Goal: Information Seeking & Learning: Learn about a topic

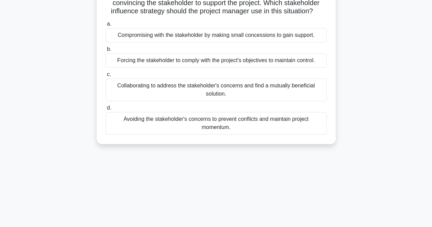
scroll to position [34, 0]
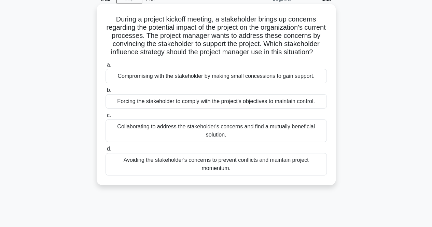
click at [132, 83] on div "Compromising with the stakeholder by making small concessions to gain support." at bounding box center [215, 76] width 221 height 14
click at [105, 67] on input "a. Compromising with the stakeholder by making small concessions to gain suppor…" at bounding box center [105, 65] width 0 height 4
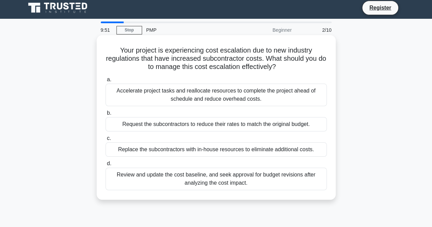
scroll to position [0, 0]
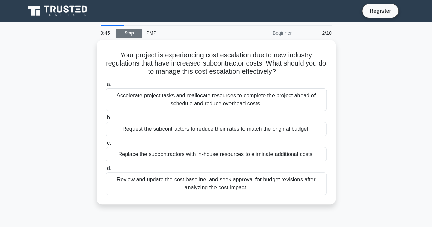
click at [133, 33] on link "Stop" at bounding box center [129, 33] width 26 height 9
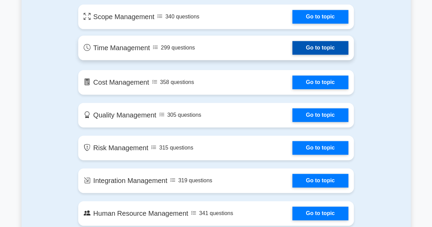
scroll to position [409, 0]
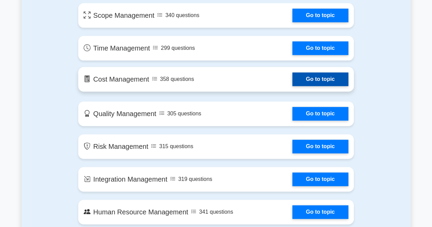
click at [314, 78] on link "Go to topic" at bounding box center [320, 79] width 56 height 14
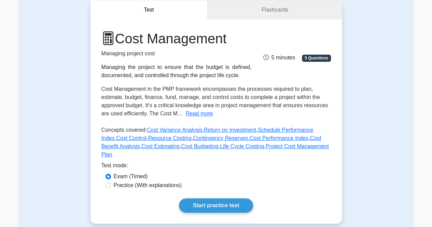
scroll to position [68, 0]
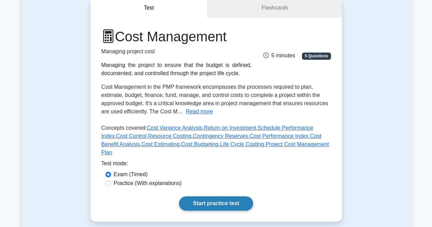
click at [215, 196] on link "Start practice test" at bounding box center [216, 203] width 74 height 14
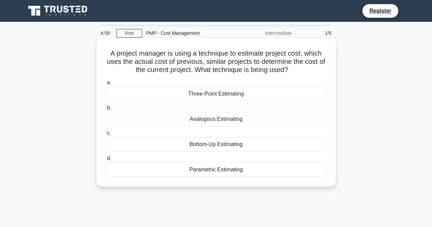
scroll to position [142, 0]
